Goal: Register for event/course

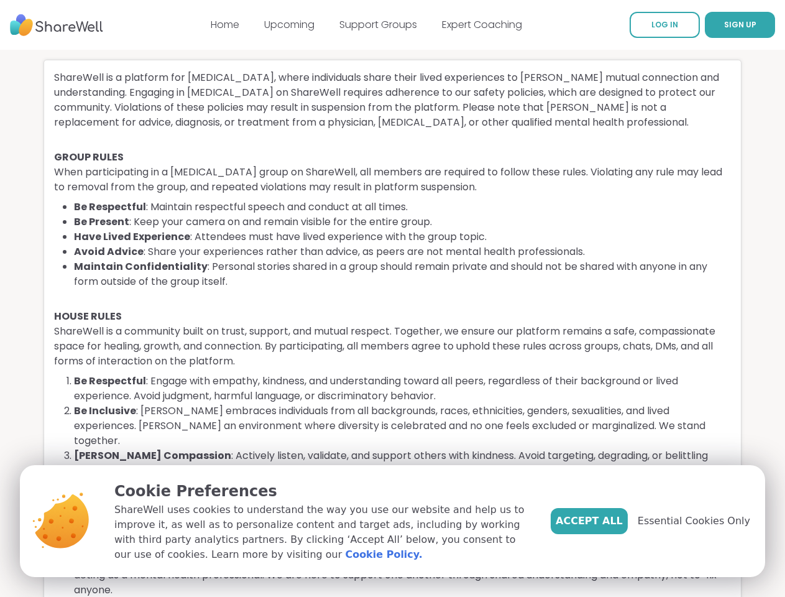
click at [392, 289] on li "Maintain Confidentiality : Personal stories shared in a group should remain pri…" at bounding box center [402, 274] width 657 height 30
click at [724, 25] on span "SIGN UP" at bounding box center [740, 24] width 32 height 11
click at [701, 521] on span "Essential Cookies Only" at bounding box center [694, 520] width 113 height 15
